Goal: Information Seeking & Learning: Find specific fact

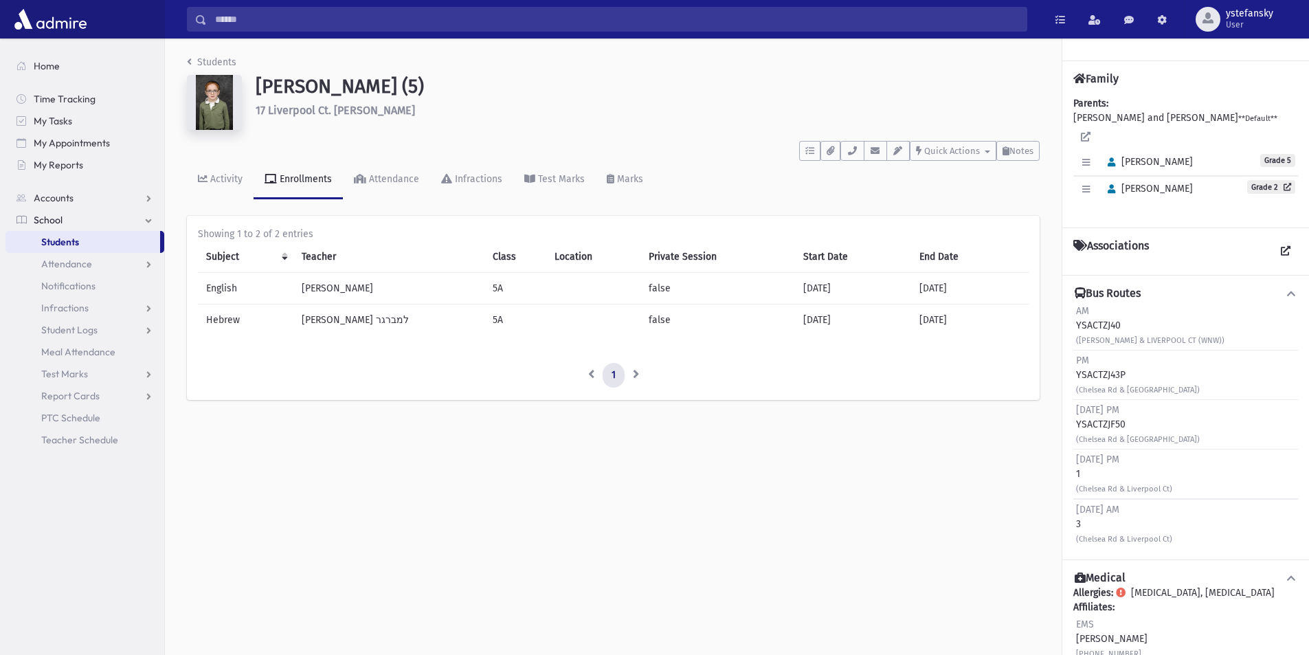
click at [350, 88] on h1 "Clyman, Shmuel (5)" at bounding box center [648, 86] width 784 height 23
click at [349, 110] on h6 "17 Liverpool Ct. Jackson" at bounding box center [648, 110] width 784 height 13
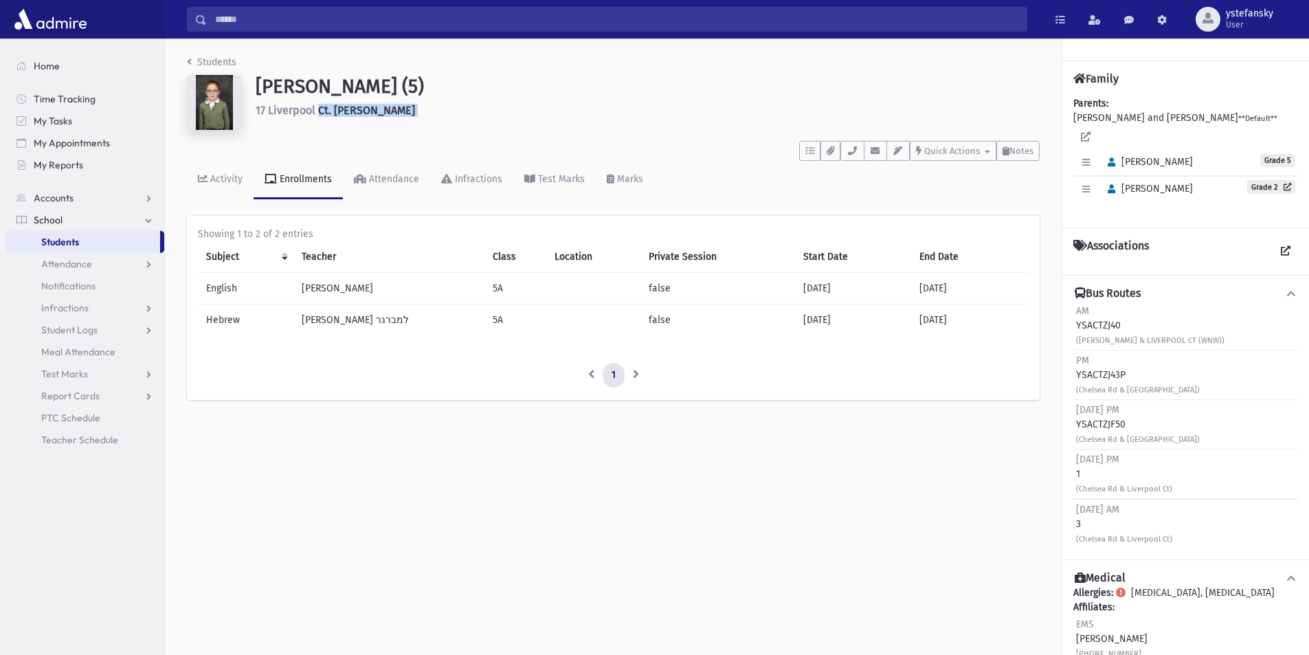
click at [349, 110] on h6 "17 Liverpool Ct. Jackson" at bounding box center [648, 110] width 784 height 13
click at [351, 89] on h1 "Clyman, Shmuel (5)" at bounding box center [648, 86] width 784 height 23
click at [400, 87] on h1 "Clyman, Shmuel (5)" at bounding box center [648, 86] width 784 height 23
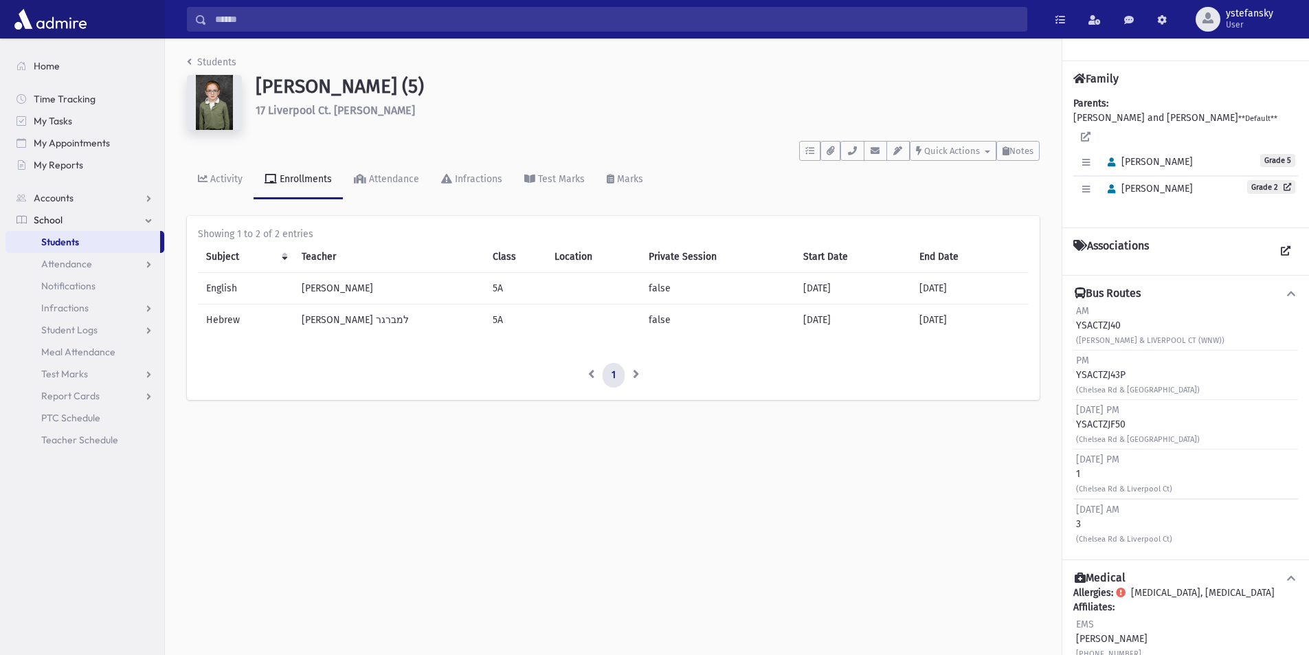
click at [400, 87] on h1 "Clyman, Shmuel (5)" at bounding box center [648, 86] width 784 height 23
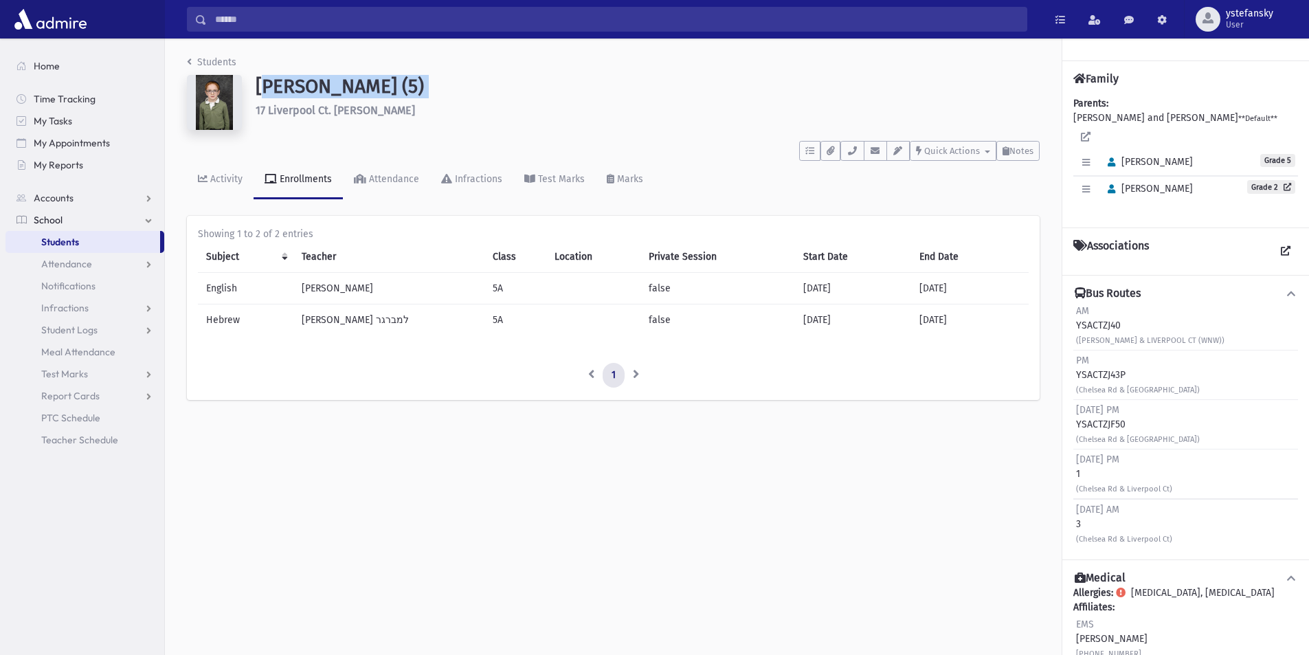
click at [400, 87] on h1 "Clyman, Shmuel (5)" at bounding box center [648, 86] width 784 height 23
click at [431, 87] on h1 "Clyman, Shmuel (5)" at bounding box center [648, 86] width 784 height 23
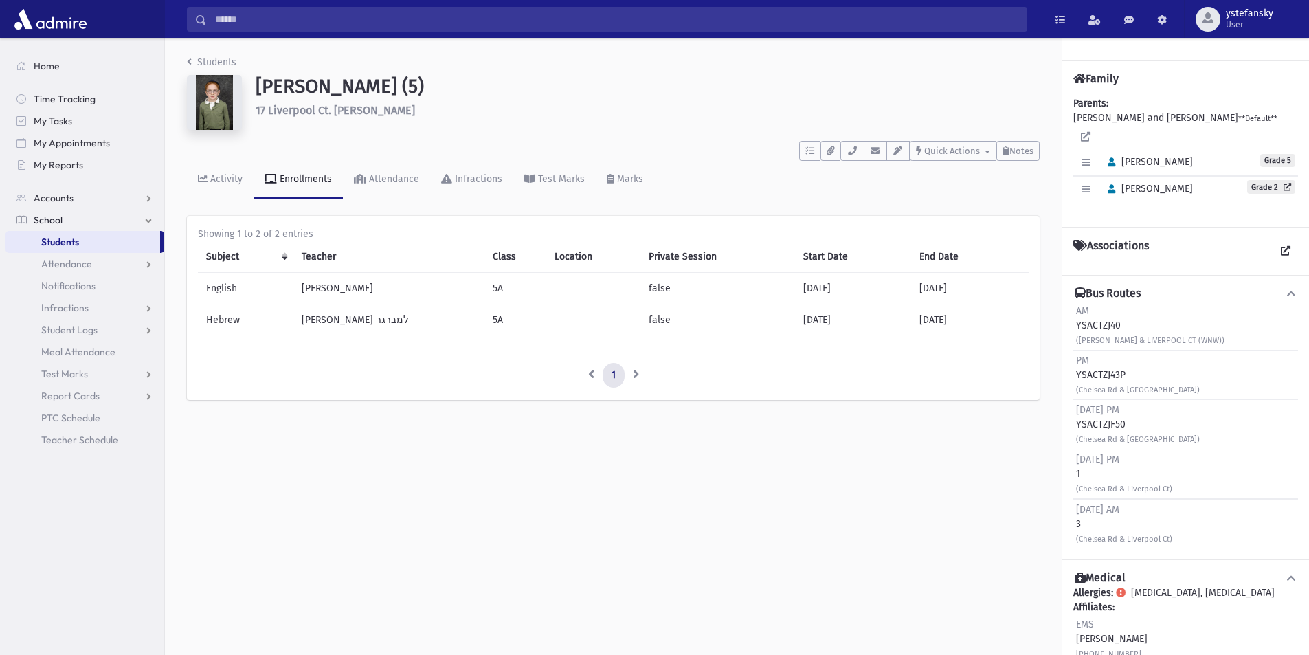
drag, startPoint x: 421, startPoint y: 86, endPoint x: 250, endPoint y: 88, distance: 171.0
click at [250, 88] on div "Clyman, Shmuel (5) 17 Liverpool Ct. Jackson" at bounding box center [647, 105] width 797 height 60
click at [263, 87] on h1 "Clyman, Shmuel (5)" at bounding box center [648, 86] width 784 height 23
click at [258, 87] on h1 "Clyman, Shmuel (5)" at bounding box center [648, 86] width 784 height 23
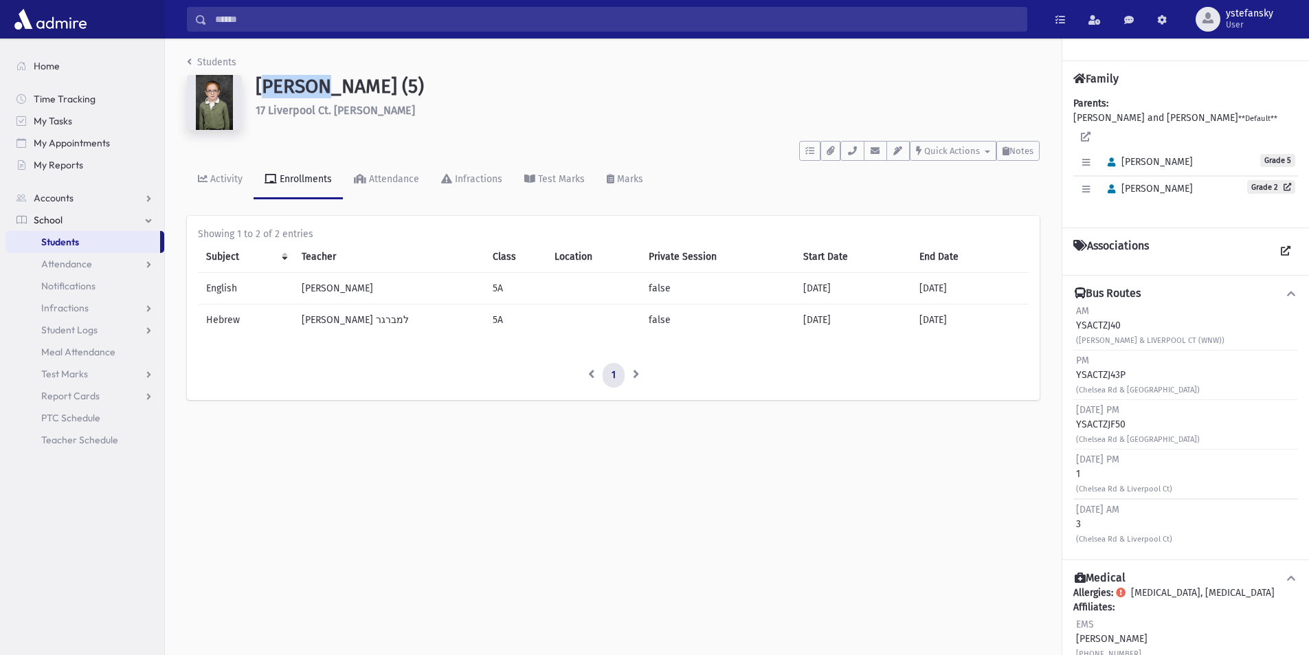
click at [258, 87] on h1 "Clyman, Shmuel (5)" at bounding box center [648, 86] width 784 height 23
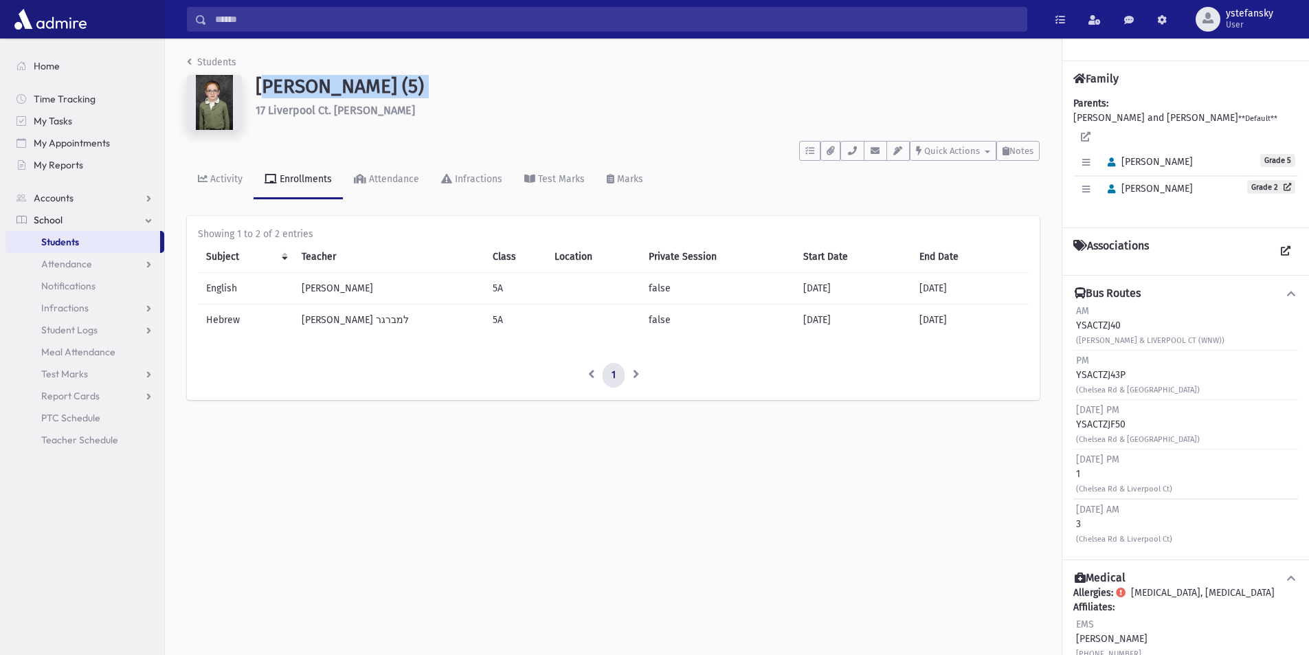
click at [258, 87] on h1 "Clyman, Shmuel (5)" at bounding box center [648, 86] width 784 height 23
click at [347, 85] on h1 "Clyman, Shmuel (5)" at bounding box center [648, 86] width 784 height 23
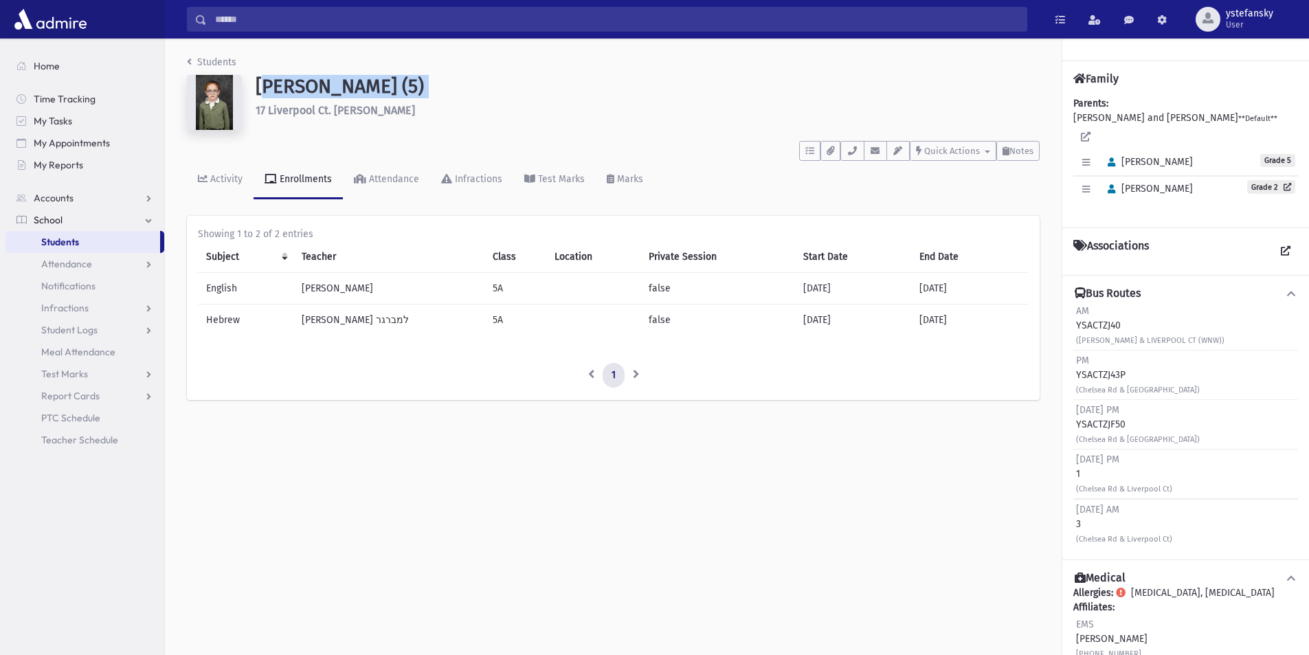
click at [347, 85] on h1 "Clyman, Shmuel (5)" at bounding box center [648, 86] width 784 height 23
click at [296, 86] on h1 "Clyman, Shmuel (5)" at bounding box center [648, 86] width 784 height 23
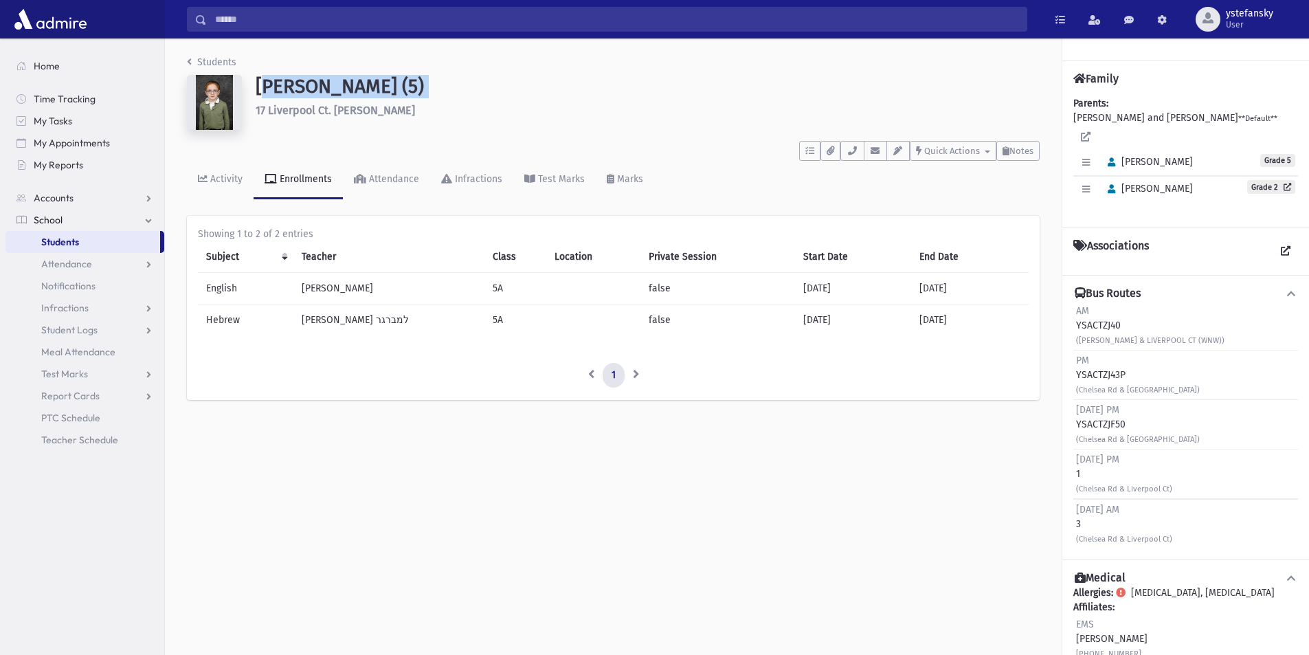
click at [363, 83] on h1 "Clyman, Shmuel (5)" at bounding box center [648, 86] width 784 height 23
click at [297, 85] on h1 "Clyman, Shmuel (5)" at bounding box center [648, 86] width 784 height 23
click at [360, 83] on h1 "Clyman, Shmuel (5)" at bounding box center [648, 86] width 784 height 23
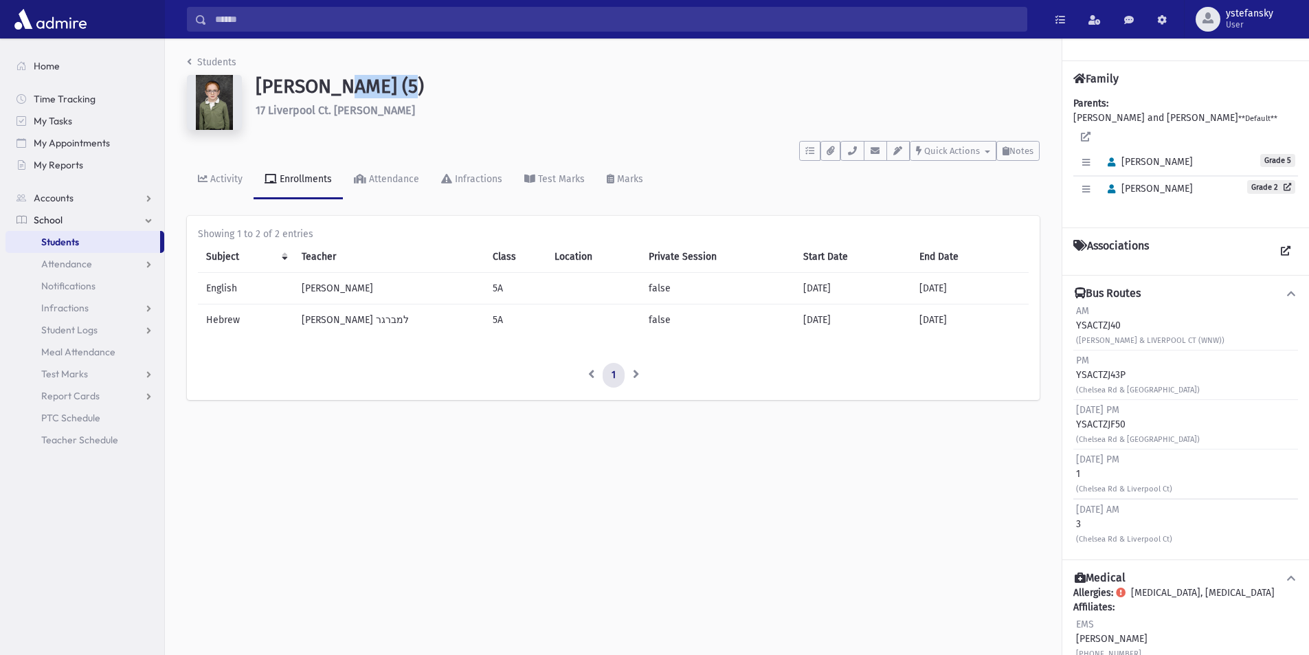
click at [360, 83] on h1 "Clyman, Shmuel (5)" at bounding box center [648, 86] width 784 height 23
click at [279, 82] on h1 "Clyman, Shmuel (5)" at bounding box center [648, 86] width 784 height 23
click at [332, 86] on h1 "Clyman, Shmuel (5)" at bounding box center [648, 86] width 784 height 23
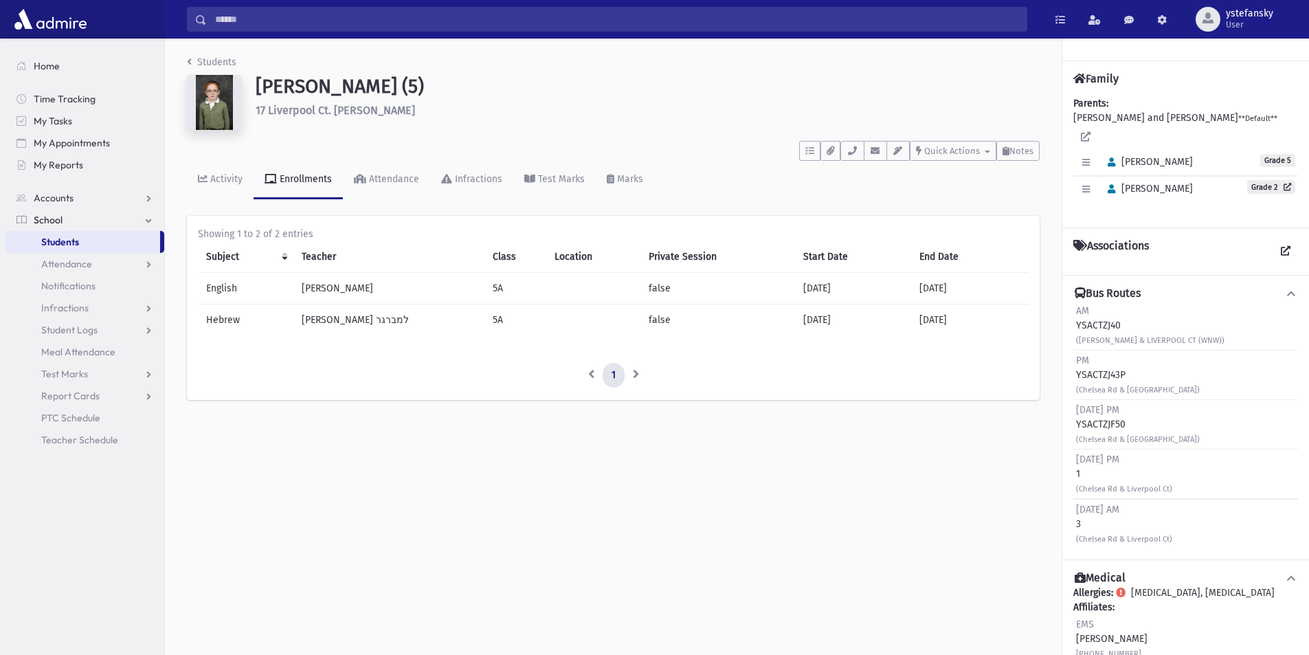
click at [299, 86] on h1 "Clyman, Shmuel (5)" at bounding box center [648, 86] width 784 height 23
click at [1102, 412] on div "Friday PM YSACTZJF50 (Chelsea Rd & LIVERPOOL CT)" at bounding box center [1138, 424] width 124 height 43
click at [1102, 359] on div "PM YSACTZJ43P (Chelsea Rd & LIVERPOOL CT)" at bounding box center [1138, 374] width 124 height 43
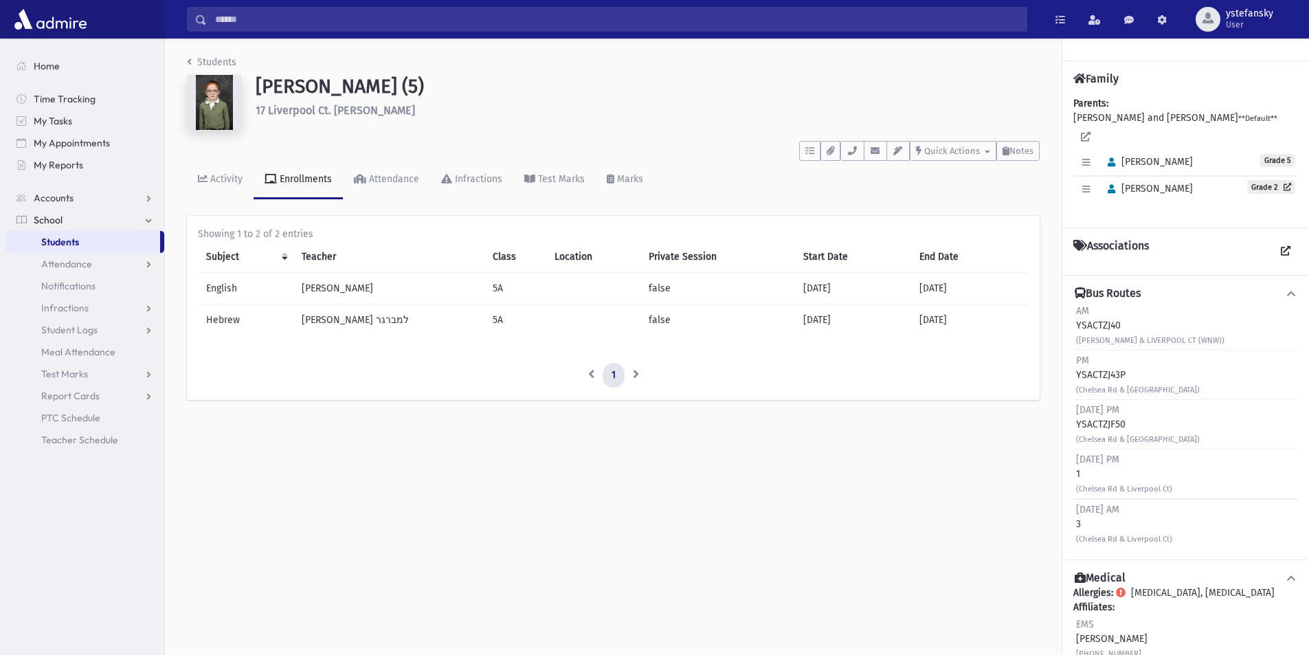
click at [1102, 359] on div "PM YSACTZJ43P (Chelsea Rd & LIVERPOOL CT)" at bounding box center [1138, 374] width 124 height 43
drag, startPoint x: 796, startPoint y: 551, endPoint x: 887, endPoint y: 473, distance: 119.4
click at [796, 551] on div "Students Clyman, Shmuel (5) 17 Liverpool Ct. Jackson **** To Do's No open tasks…" at bounding box center [737, 346] width 1144 height 616
click at [89, 248] on link "Students" at bounding box center [82, 242] width 155 height 22
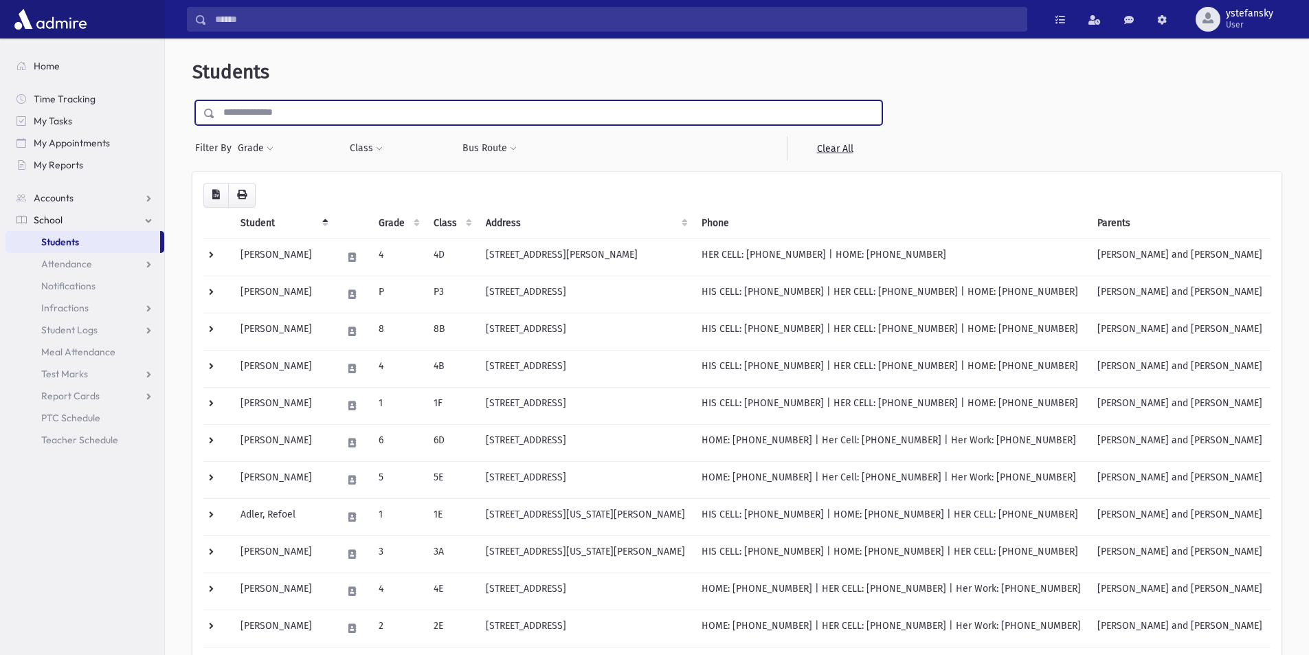
click at [306, 112] on input "text" at bounding box center [548, 112] width 666 height 25
type input "****"
click at [192, 100] on input "submit" at bounding box center [211, 109] width 38 height 19
click at [258, 115] on input "****" at bounding box center [548, 112] width 666 height 25
click at [192, 100] on input "submit" at bounding box center [211, 109] width 38 height 19
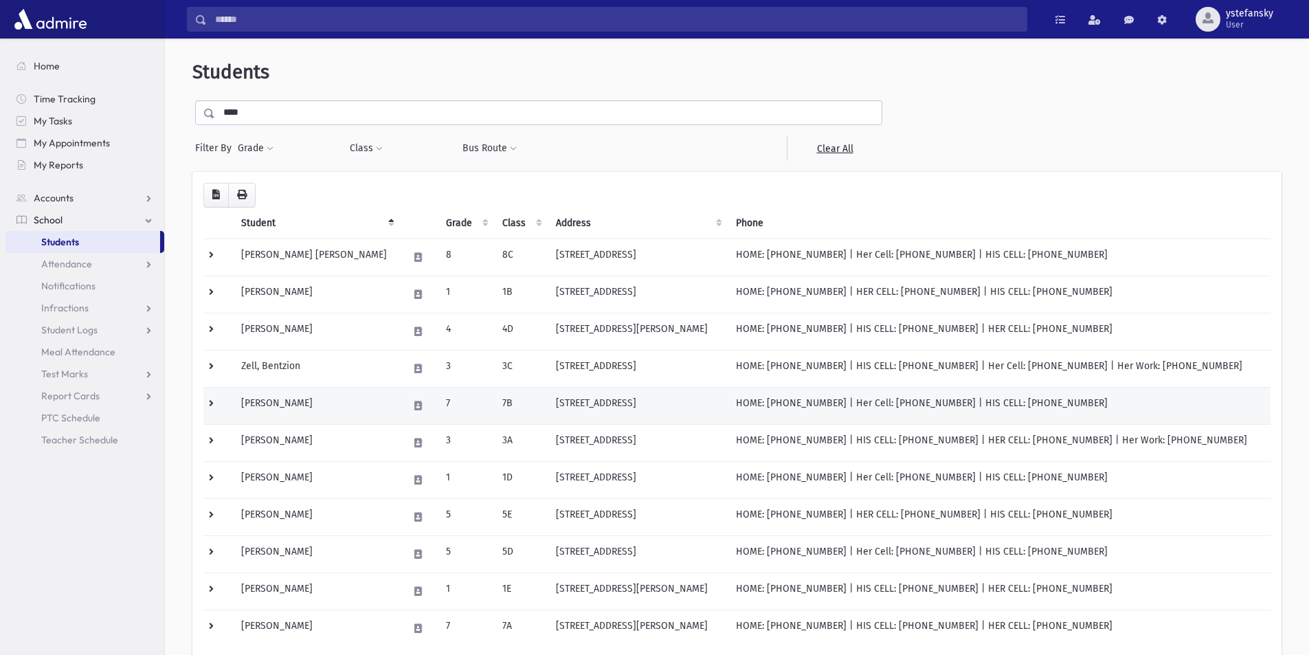
scroll to position [69, 0]
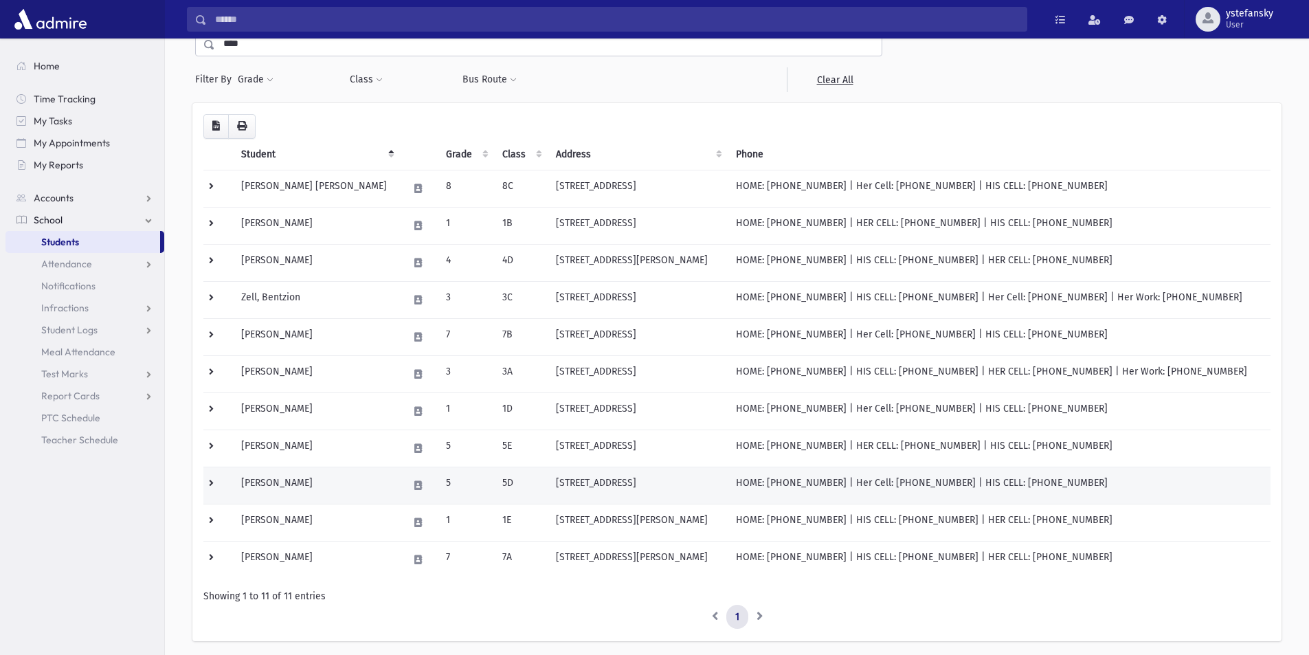
click at [306, 475] on td "Zell, Shmuel" at bounding box center [316, 484] width 167 height 37
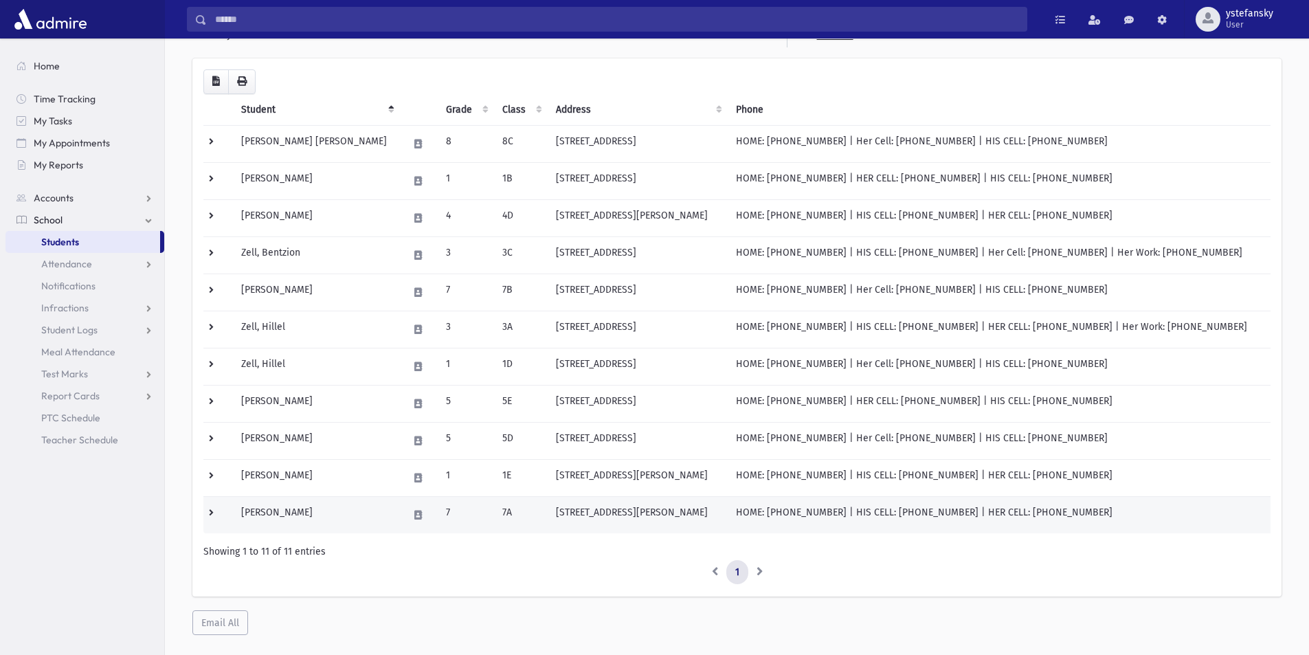
scroll to position [137, 0]
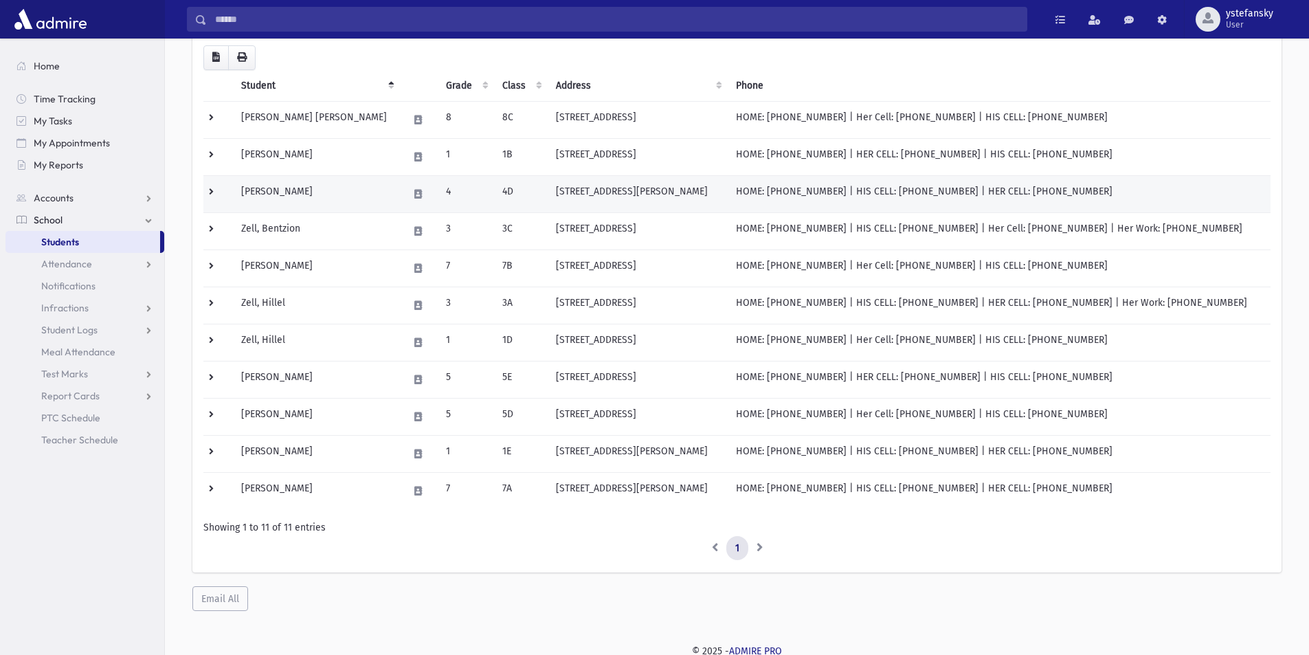
click at [438, 194] on td "4" at bounding box center [466, 193] width 56 height 37
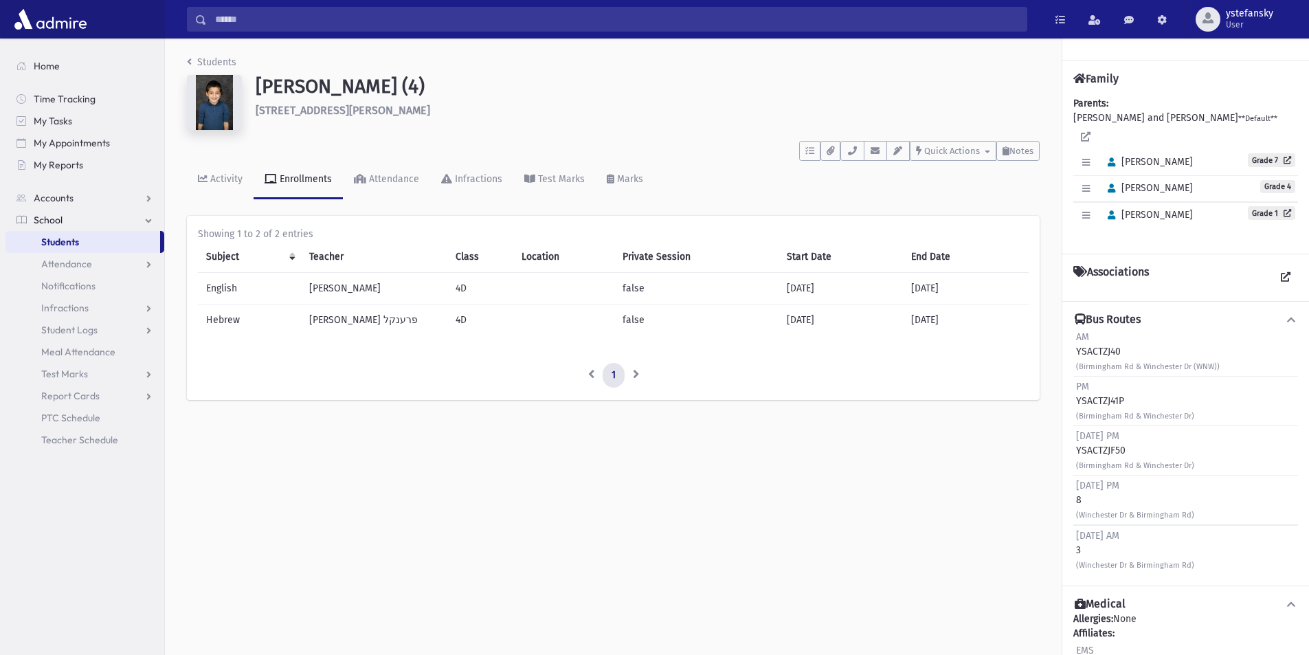
click at [351, 293] on td "[PERSON_NAME]" at bounding box center [374, 289] width 146 height 32
click at [351, 293] on td "Rabbi Rubin" at bounding box center [374, 289] width 146 height 32
click at [348, 319] on td "רבי מ. פרענקל" at bounding box center [374, 320] width 146 height 32
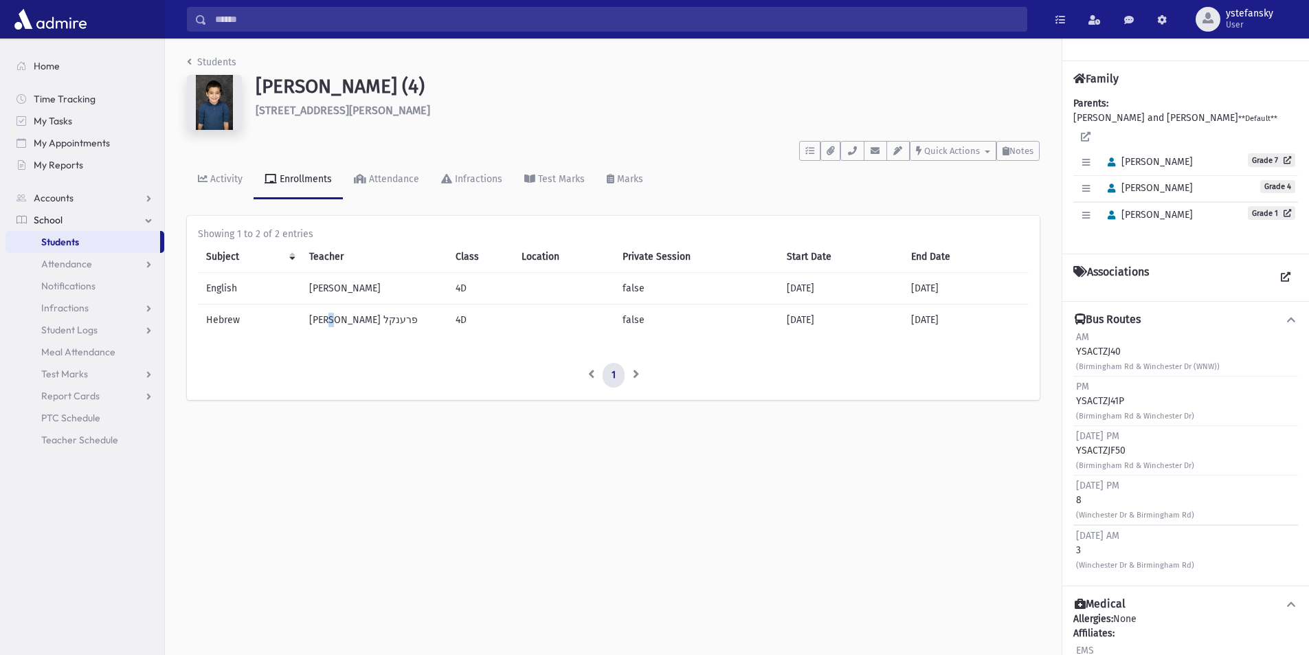
click at [348, 319] on td "רבי מ. פרענקל" at bounding box center [374, 320] width 146 height 32
click at [354, 289] on td "Rabbi Rubin" at bounding box center [374, 289] width 146 height 32
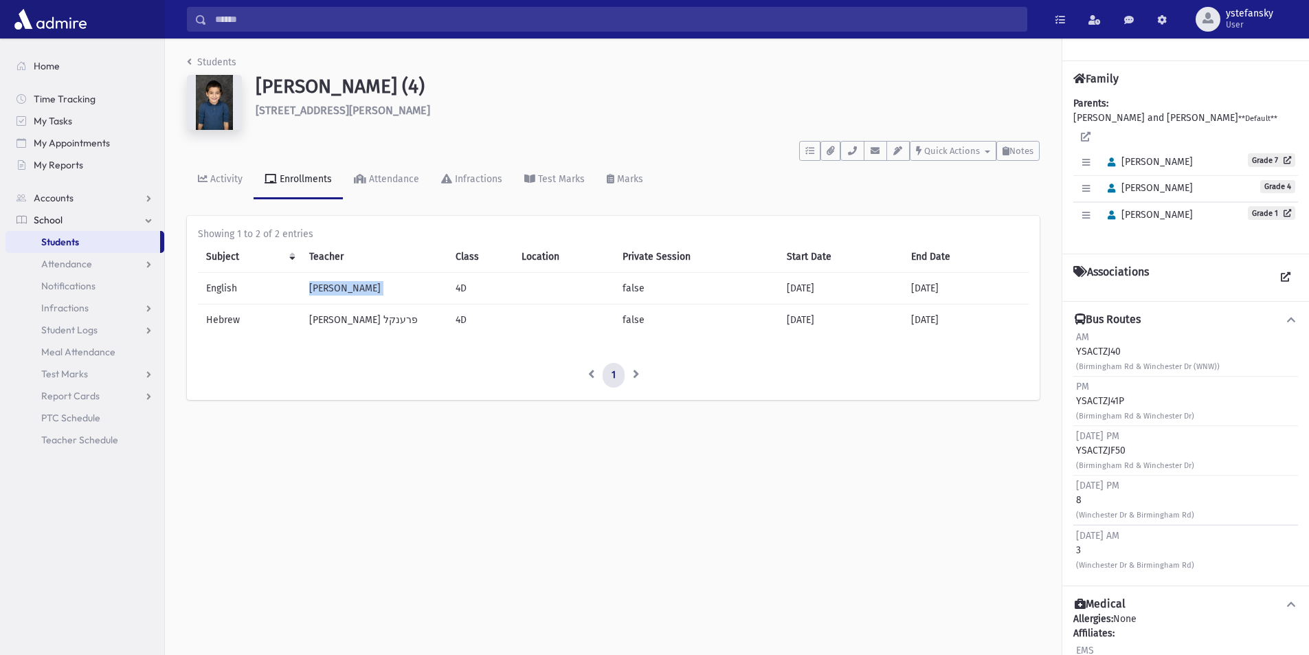
click at [354, 289] on td "Rabbi Rubin" at bounding box center [374, 289] width 146 height 32
click at [354, 323] on td "רבי מ. פרענקל" at bounding box center [374, 320] width 146 height 32
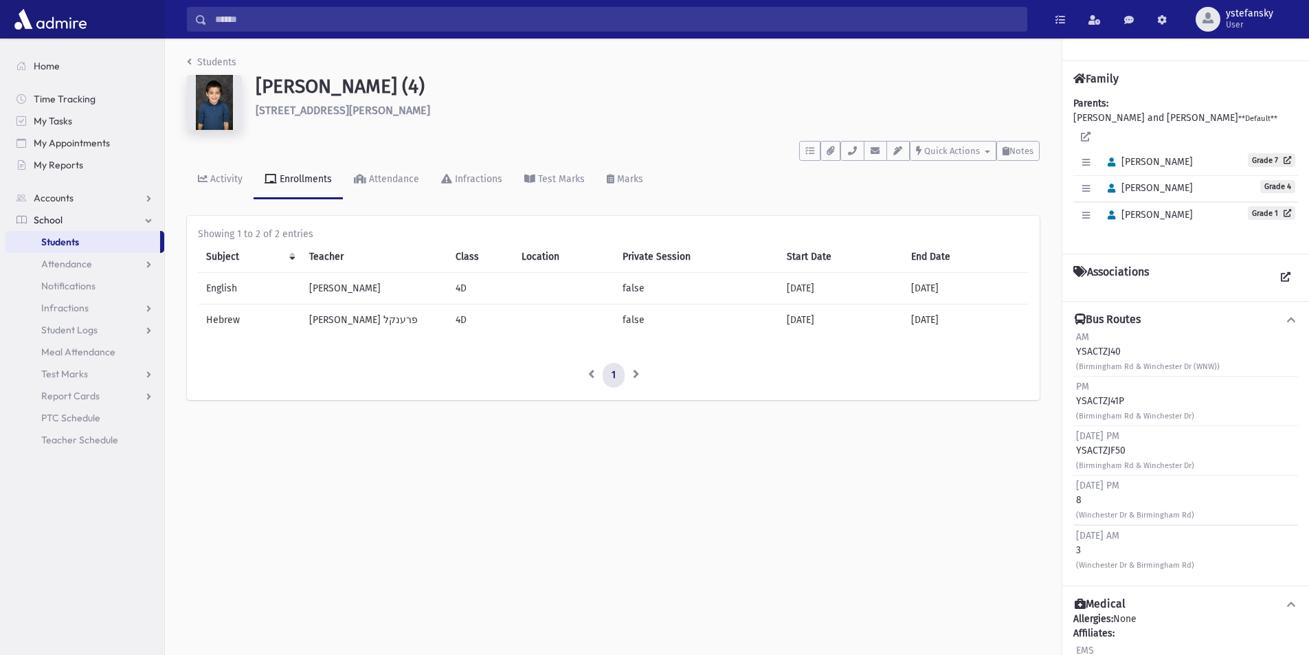
click at [356, 284] on td "Rabbi Rubin" at bounding box center [374, 289] width 146 height 32
click at [359, 312] on td "רבי מ. פרענקל" at bounding box center [374, 320] width 146 height 32
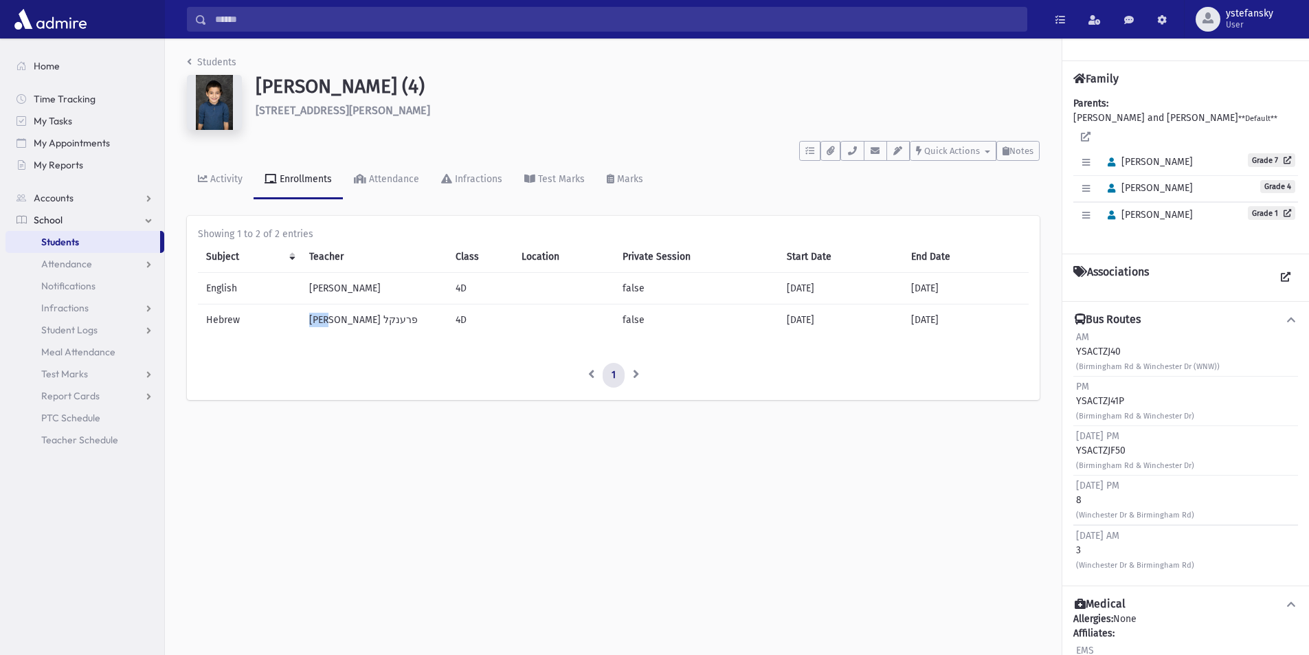
click at [354, 321] on td "רבי מ. פרענקל" at bounding box center [374, 320] width 146 height 32
click at [354, 291] on td "Rabbi Rubin" at bounding box center [374, 289] width 146 height 32
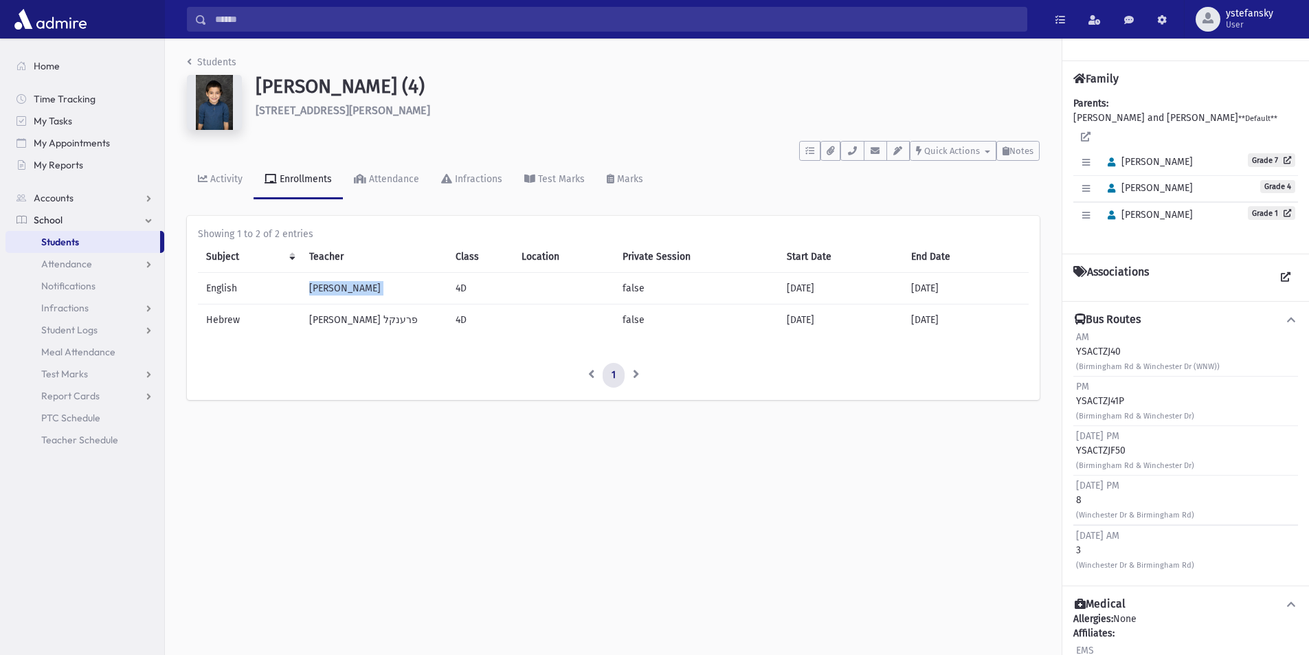
click at [354, 291] on td "Rabbi Rubin" at bounding box center [374, 289] width 146 height 32
click at [356, 318] on td "רבי מ. פרענקל" at bounding box center [374, 320] width 146 height 32
click at [359, 286] on td "Rabbi Rubin" at bounding box center [374, 289] width 146 height 32
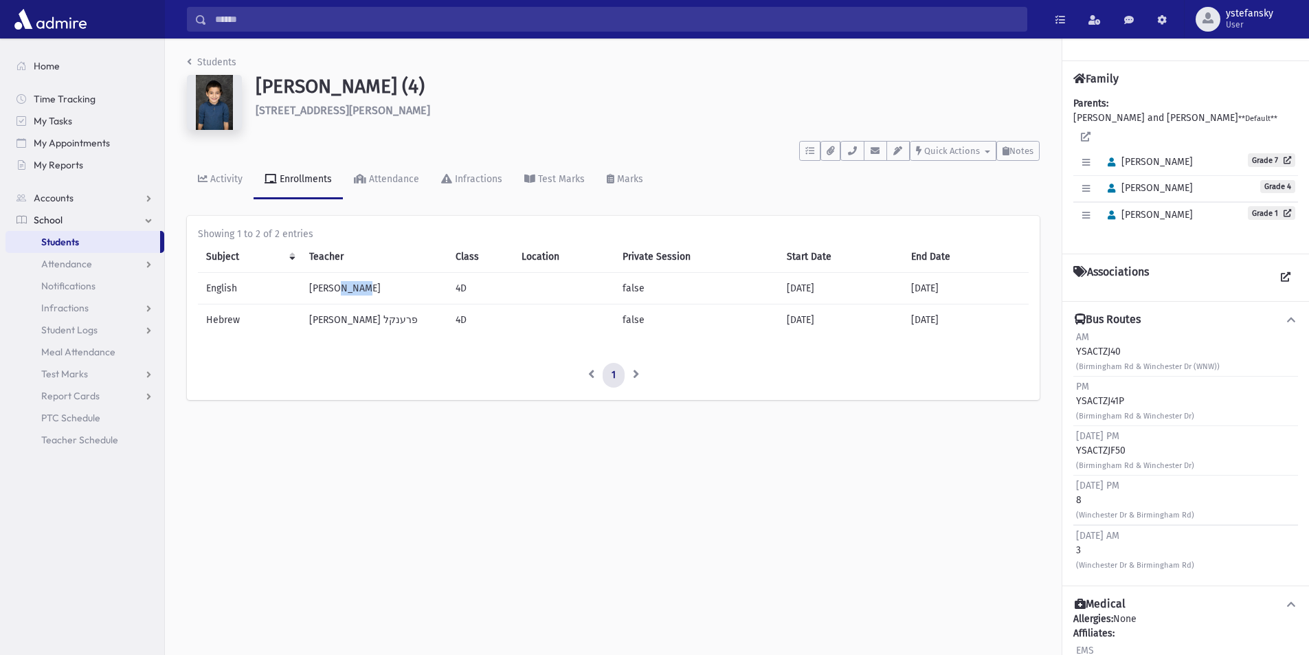
click at [359, 286] on td "Rabbi Rubin" at bounding box center [374, 289] width 146 height 32
click at [360, 323] on td "רבי מ. פרענקל" at bounding box center [374, 320] width 146 height 32
click at [63, 247] on span "Students" at bounding box center [60, 242] width 38 height 12
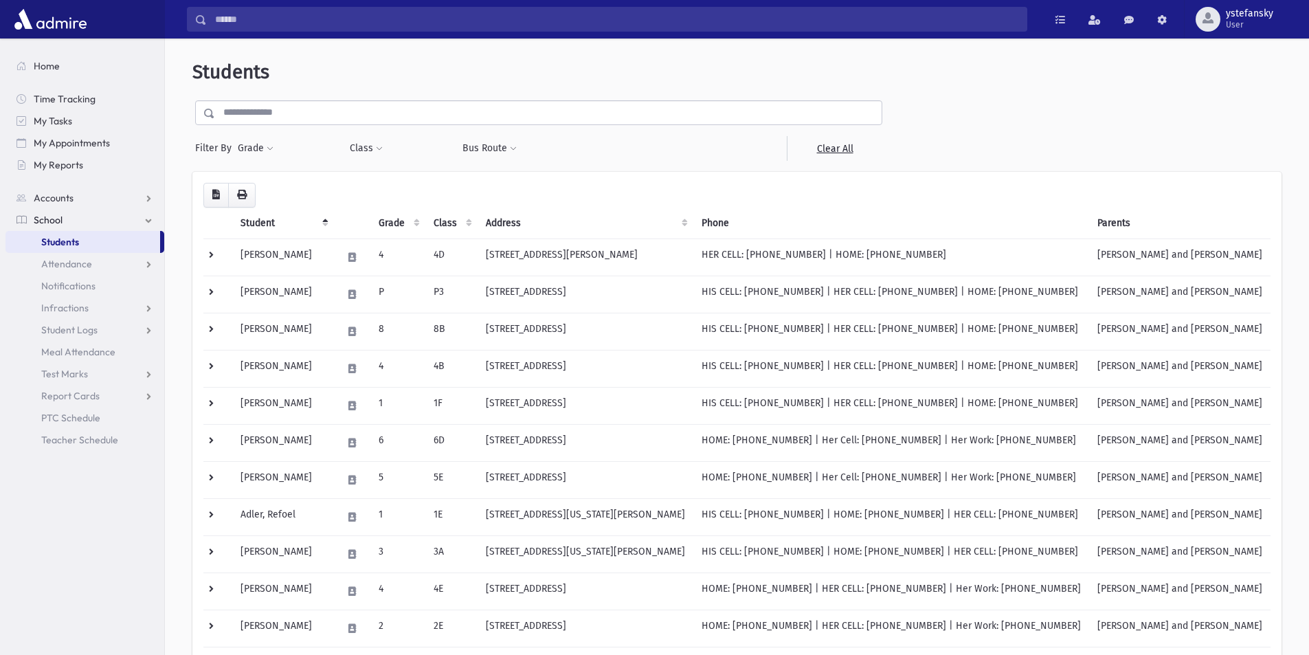
click at [334, 107] on input "text" at bounding box center [548, 112] width 666 height 25
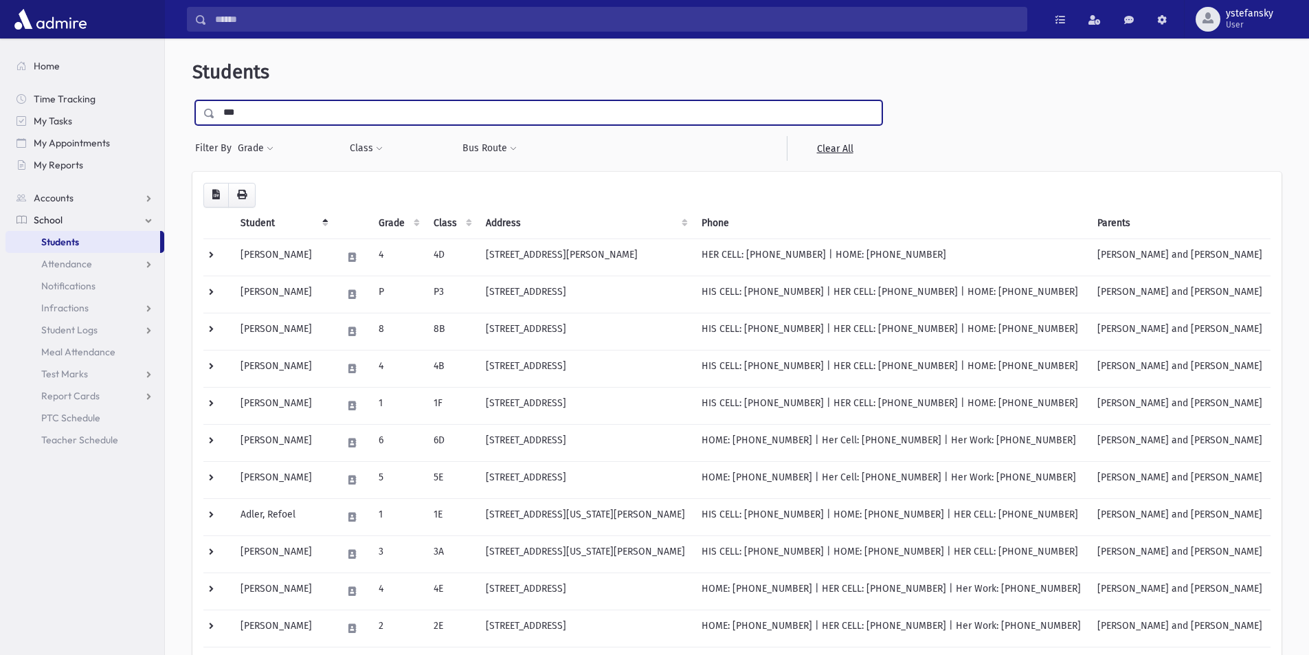
type input "***"
click at [192, 100] on input "submit" at bounding box center [211, 109] width 38 height 19
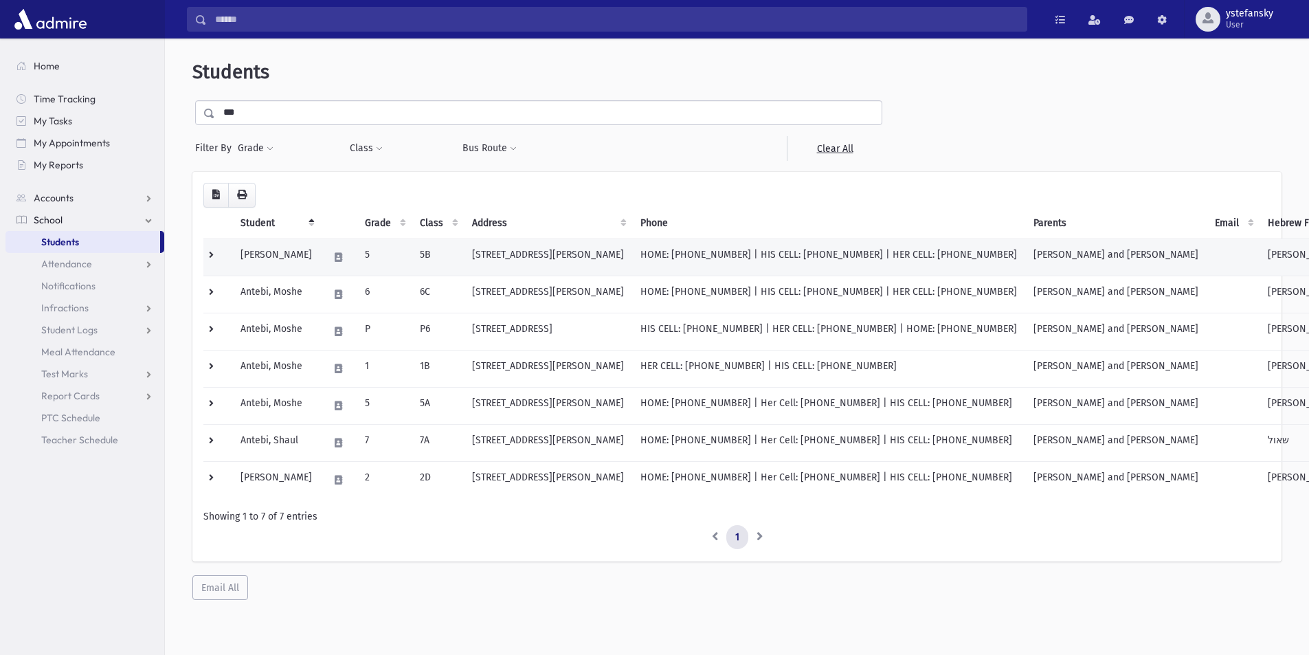
click at [299, 256] on td "[PERSON_NAME]" at bounding box center [276, 256] width 88 height 37
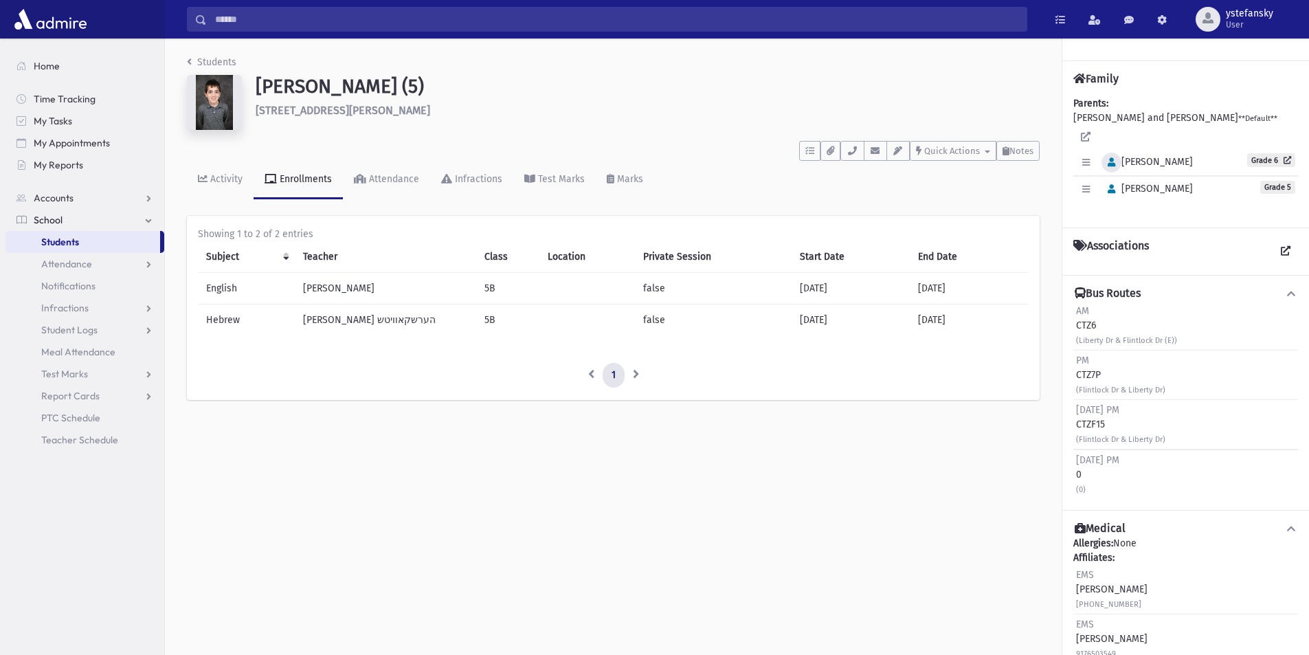
drag, startPoint x: 1149, startPoint y: 177, endPoint x: 1119, endPoint y: 150, distance: 40.8
click at [1119, 150] on div "Edit Individual Delete Individual Set Primary [GEOGRAPHIC_DATA] Grade 6" at bounding box center [1185, 176] width 225 height 52
copy div "[PERSON_NAME] Grade 6 Edit Individual Delete Individual Set Primary [PERSON_NAM…"
click at [286, 80] on h1 "[PERSON_NAME] (5)" at bounding box center [648, 86] width 784 height 23
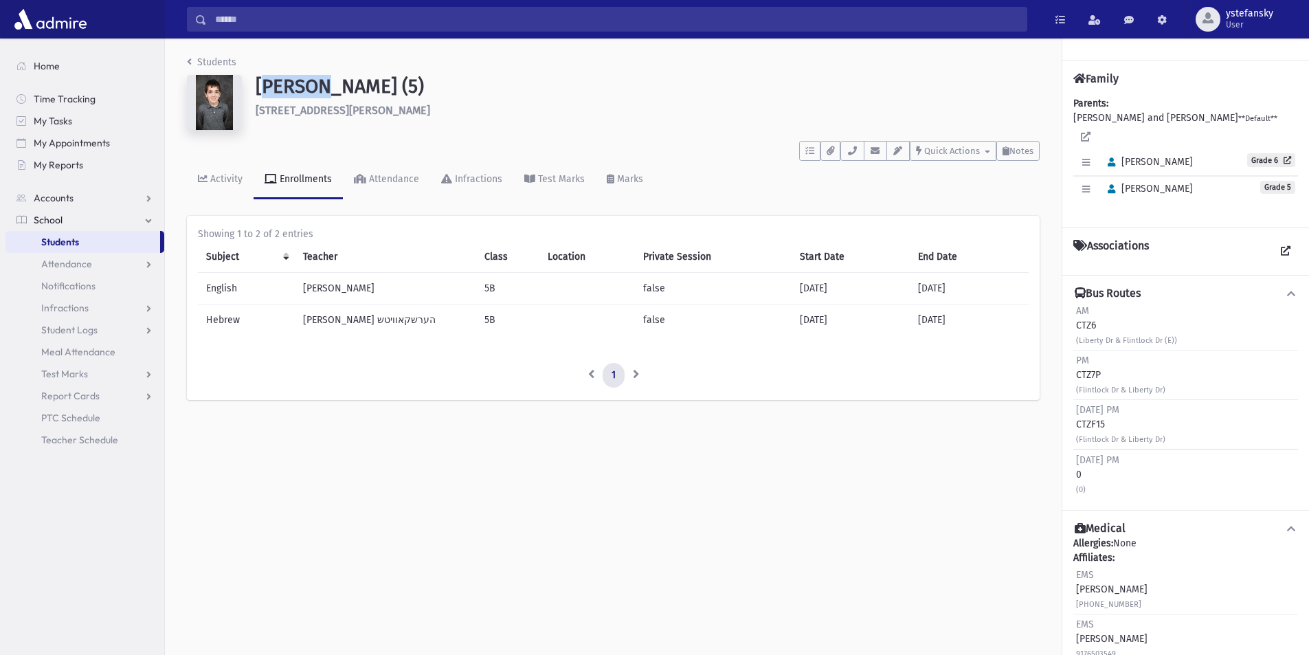
copy h1 "[PERSON_NAME]"
